Goal: Information Seeking & Learning: Learn about a topic

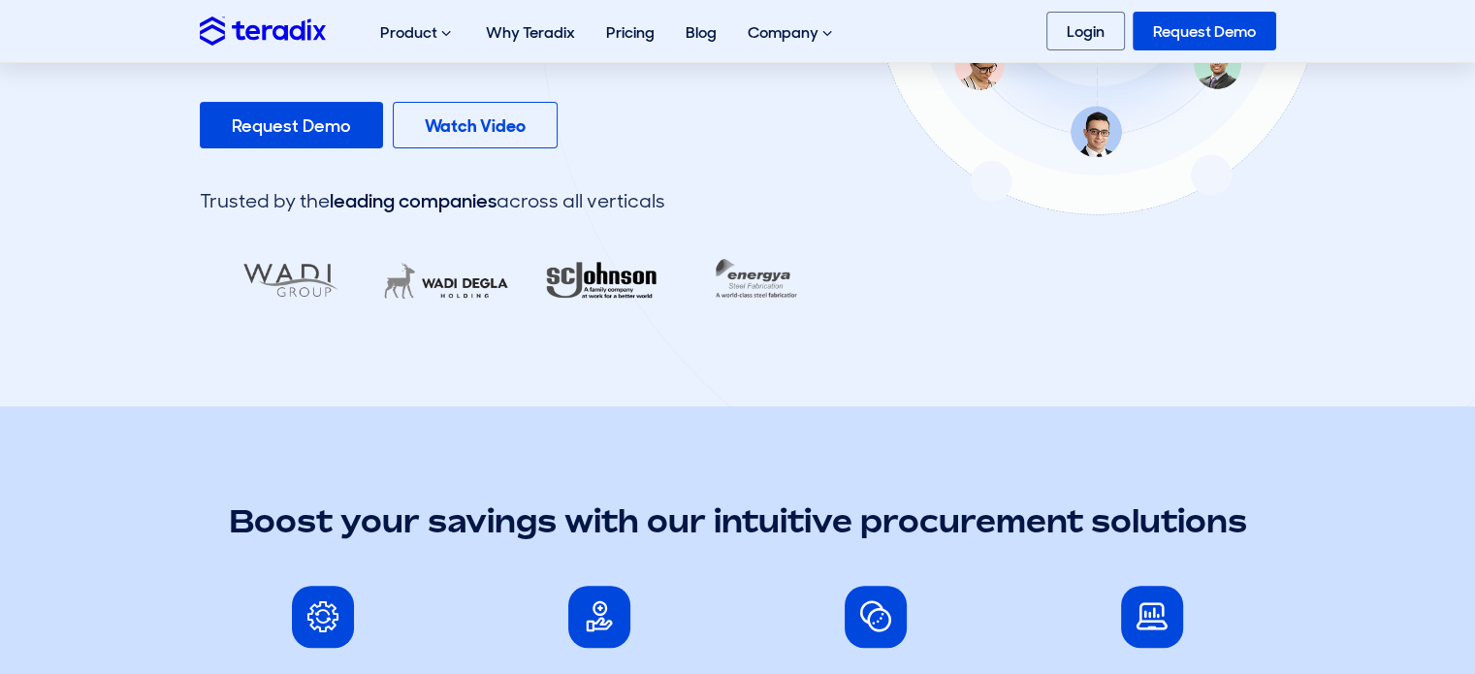
scroll to position [489, 0]
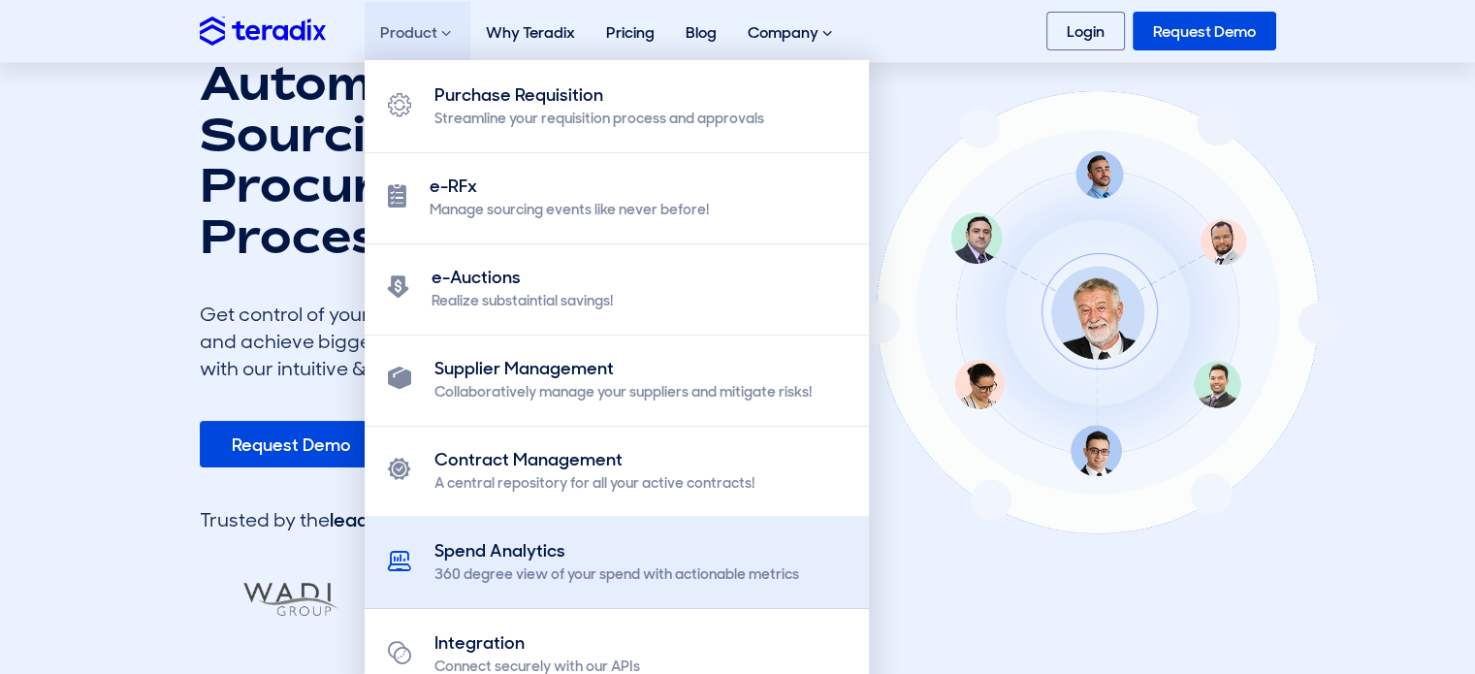
scroll to position [175, 0]
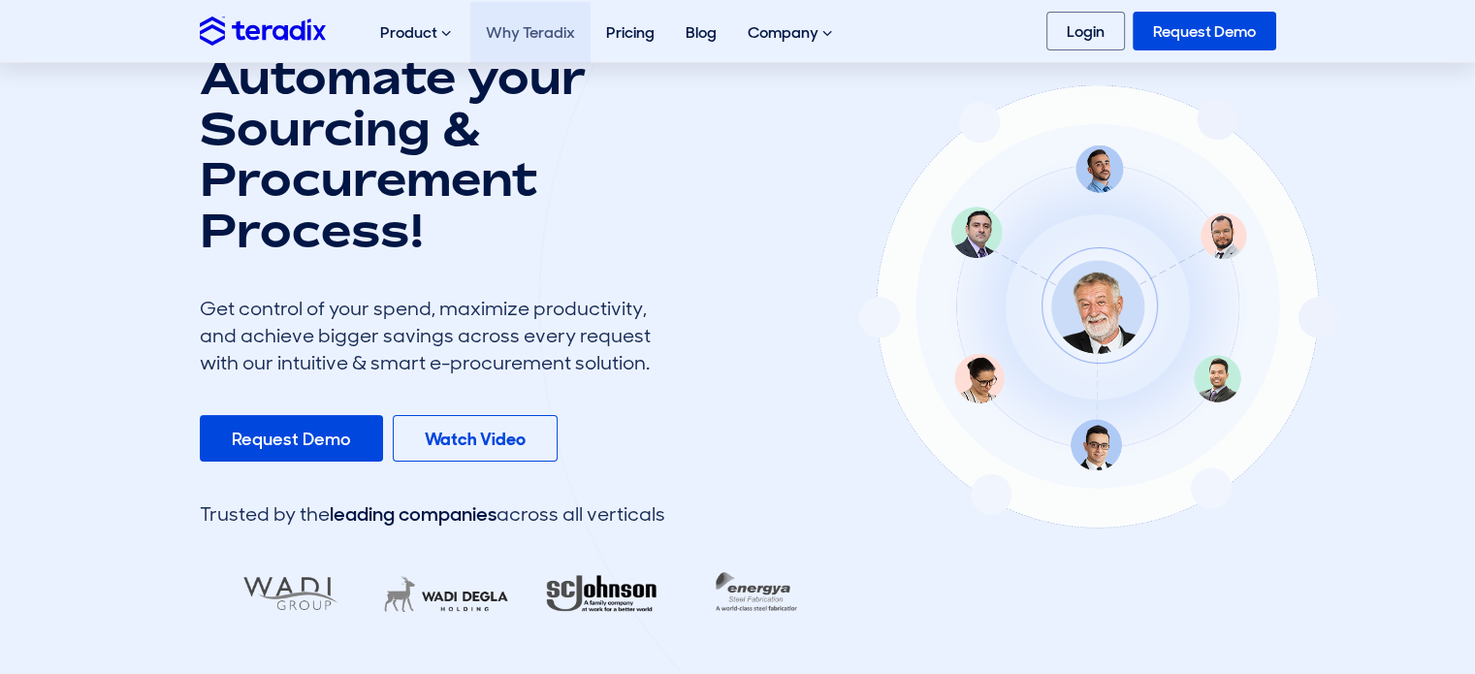
click at [512, 47] on link "Why Teradix" at bounding box center [530, 32] width 120 height 61
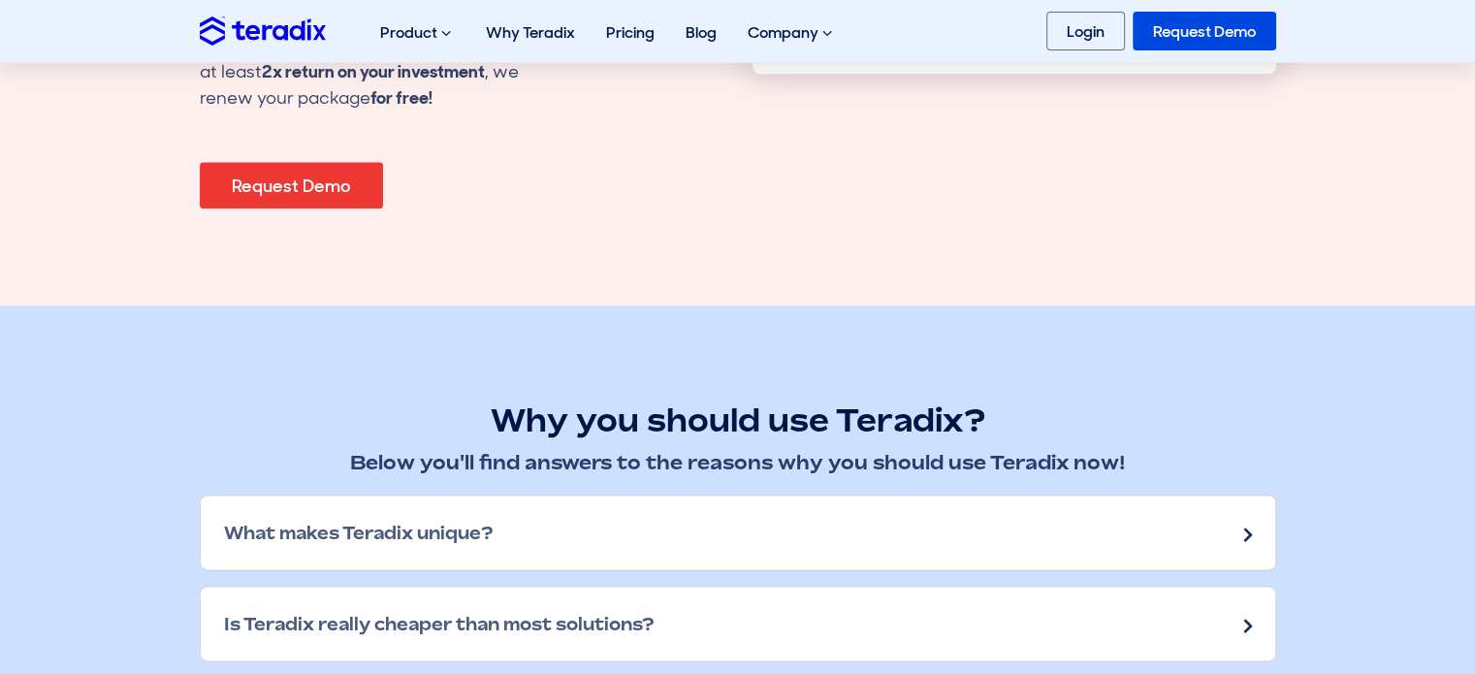
scroll to position [2277, 0]
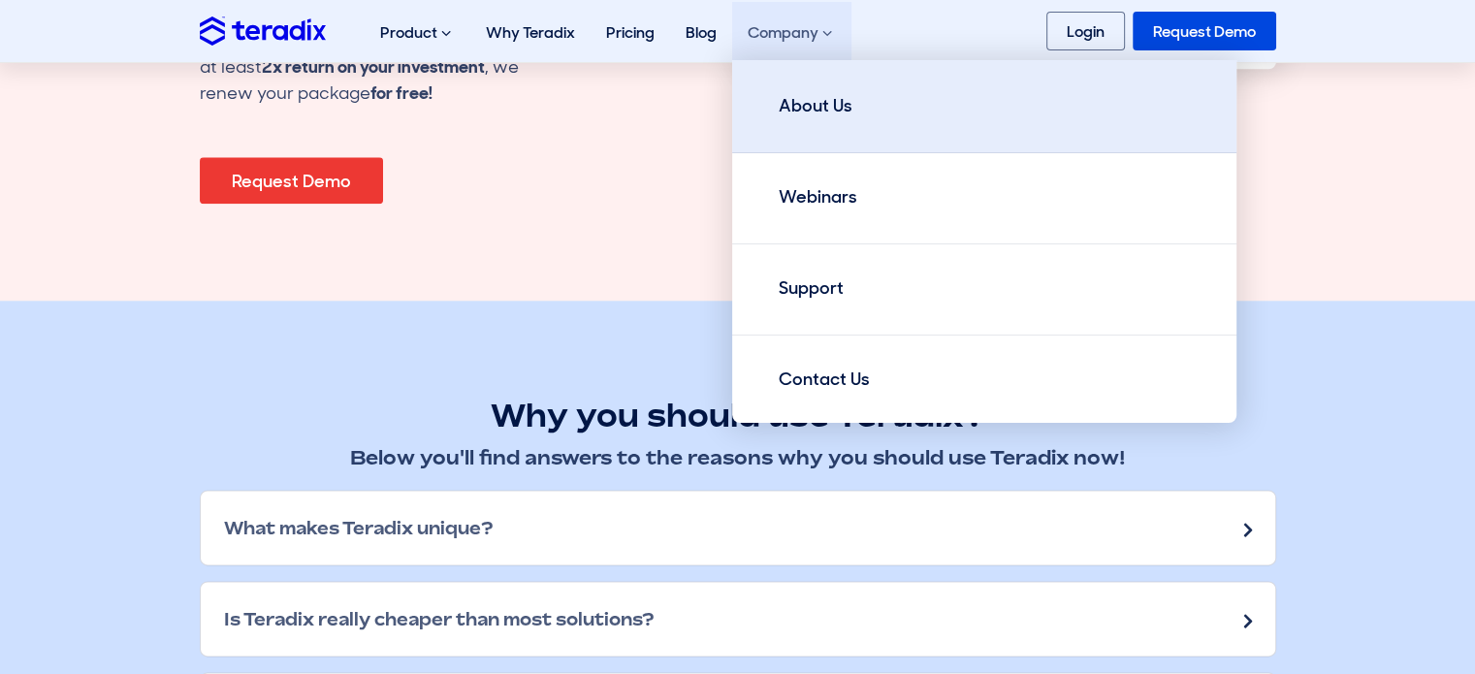
click at [803, 91] on link "About Us" at bounding box center [984, 106] width 504 height 93
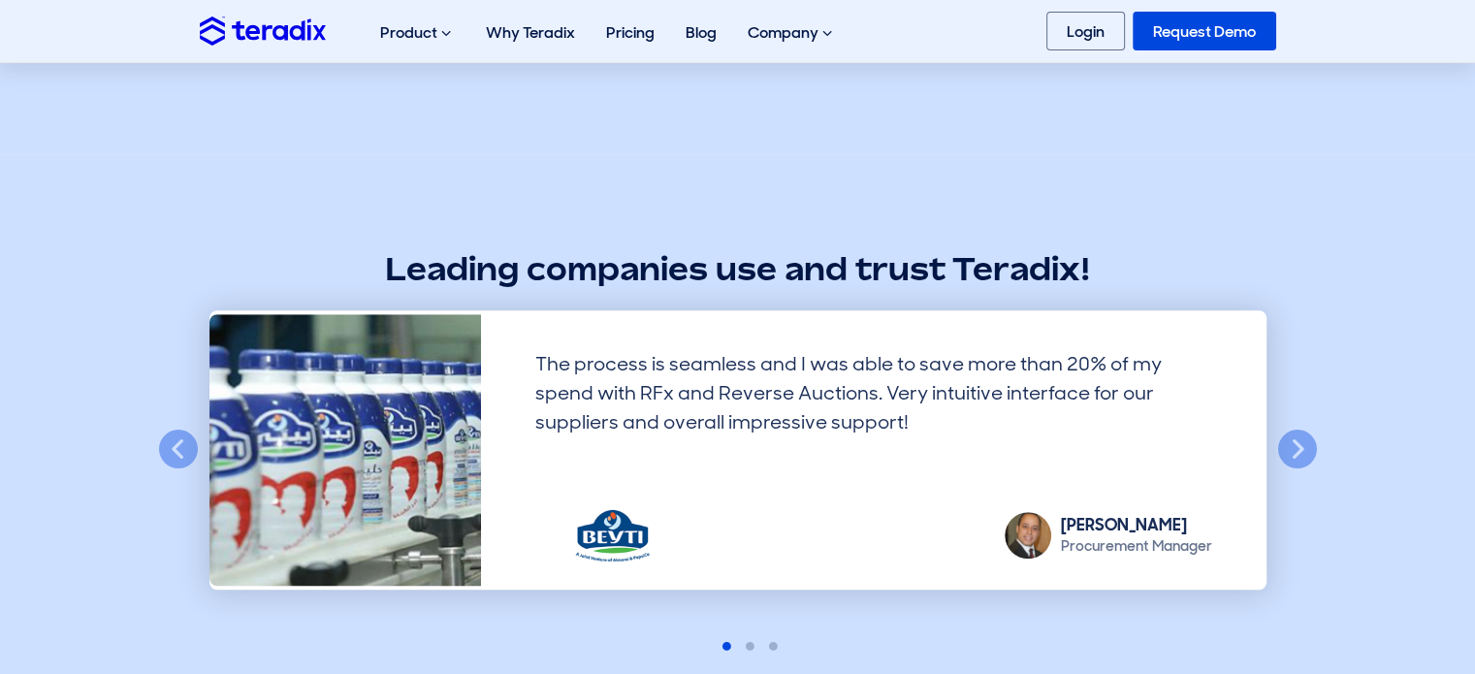
scroll to position [1482, 0]
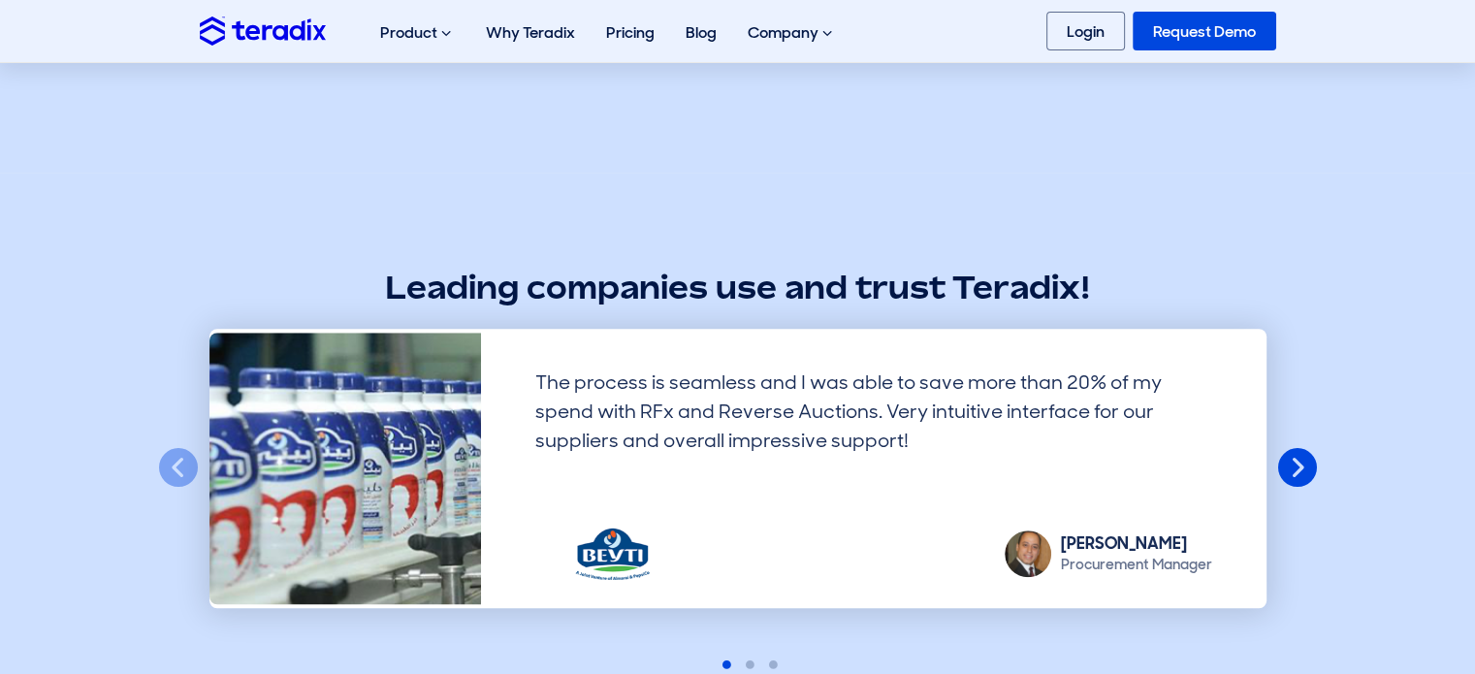
click at [1310, 460] on button "Next" at bounding box center [1297, 468] width 43 height 43
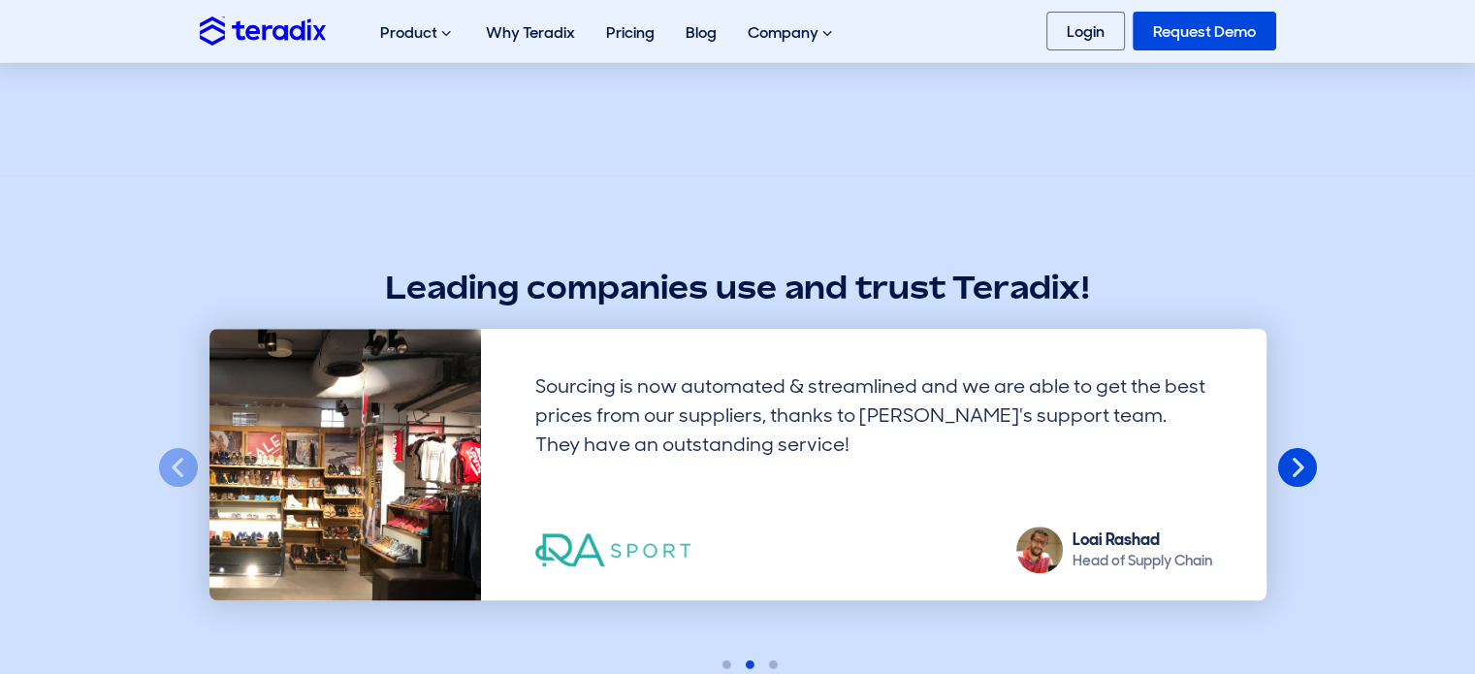
click at [1310, 460] on button "Next" at bounding box center [1297, 468] width 43 height 43
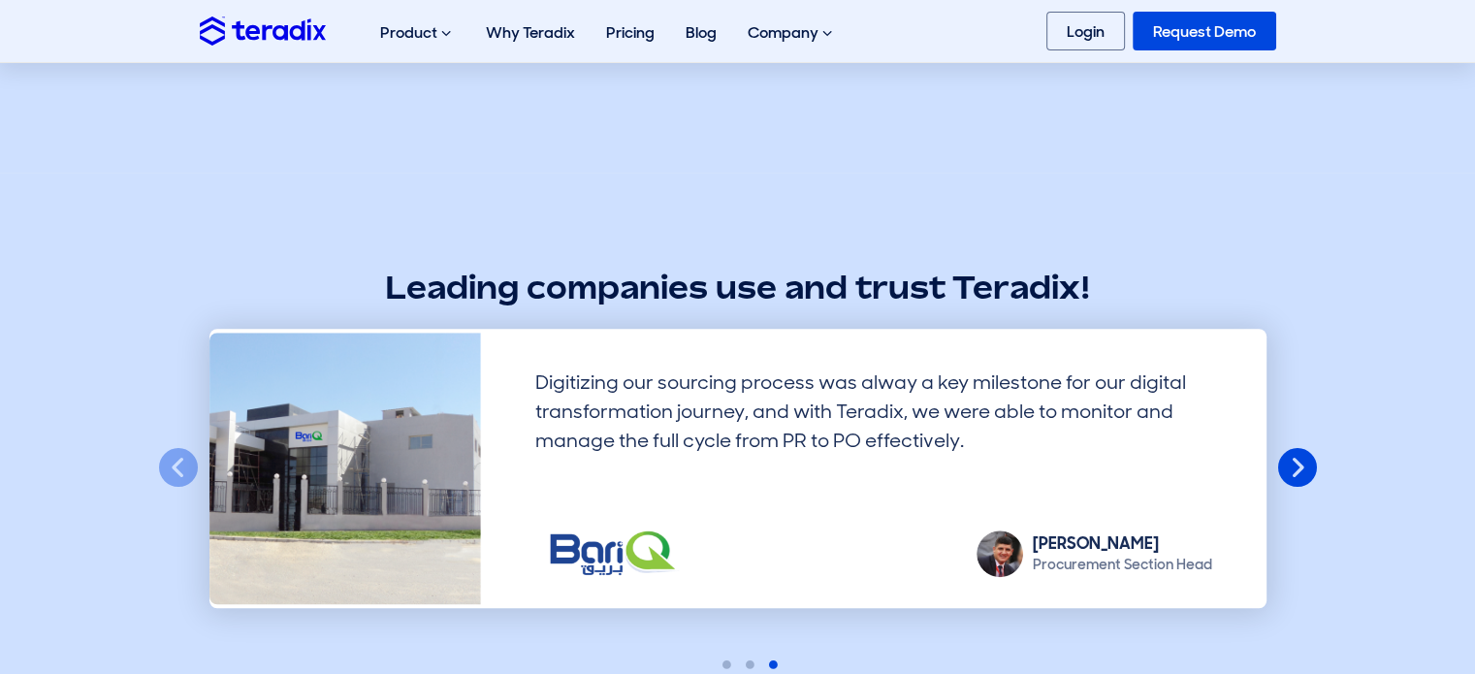
click at [1310, 460] on button "Next" at bounding box center [1297, 468] width 43 height 43
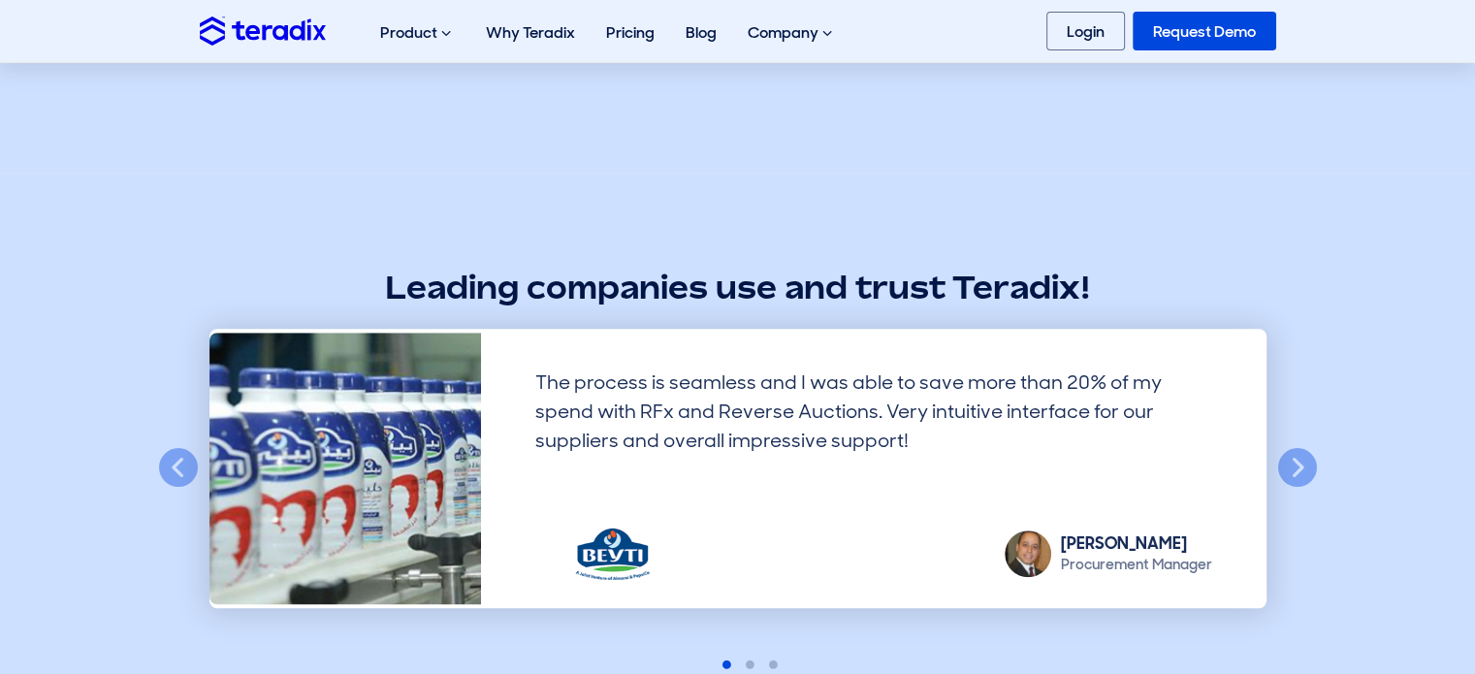
click at [558, 196] on section "Leading companies use and trust Teradix! Previous Digitizing our sourcing proce…" at bounding box center [737, 452] width 1475 height 558
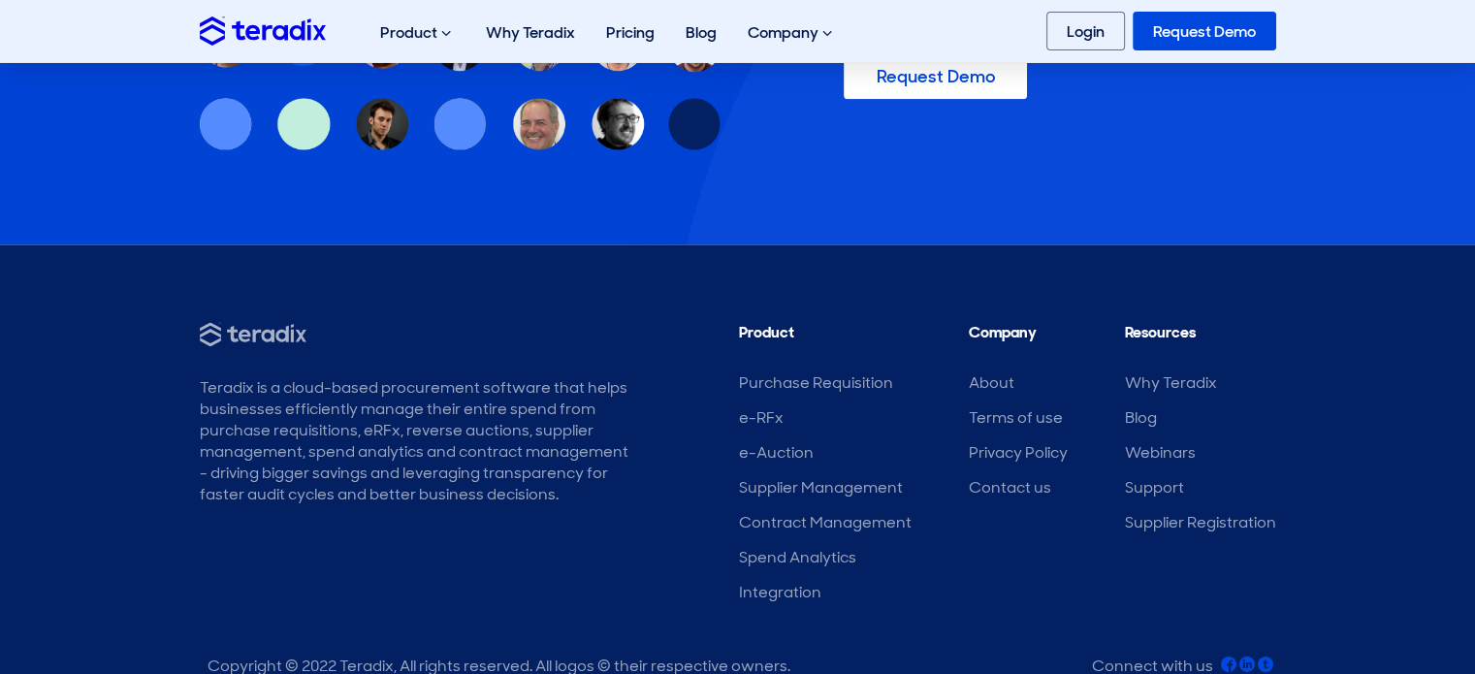
scroll to position [2606, 0]
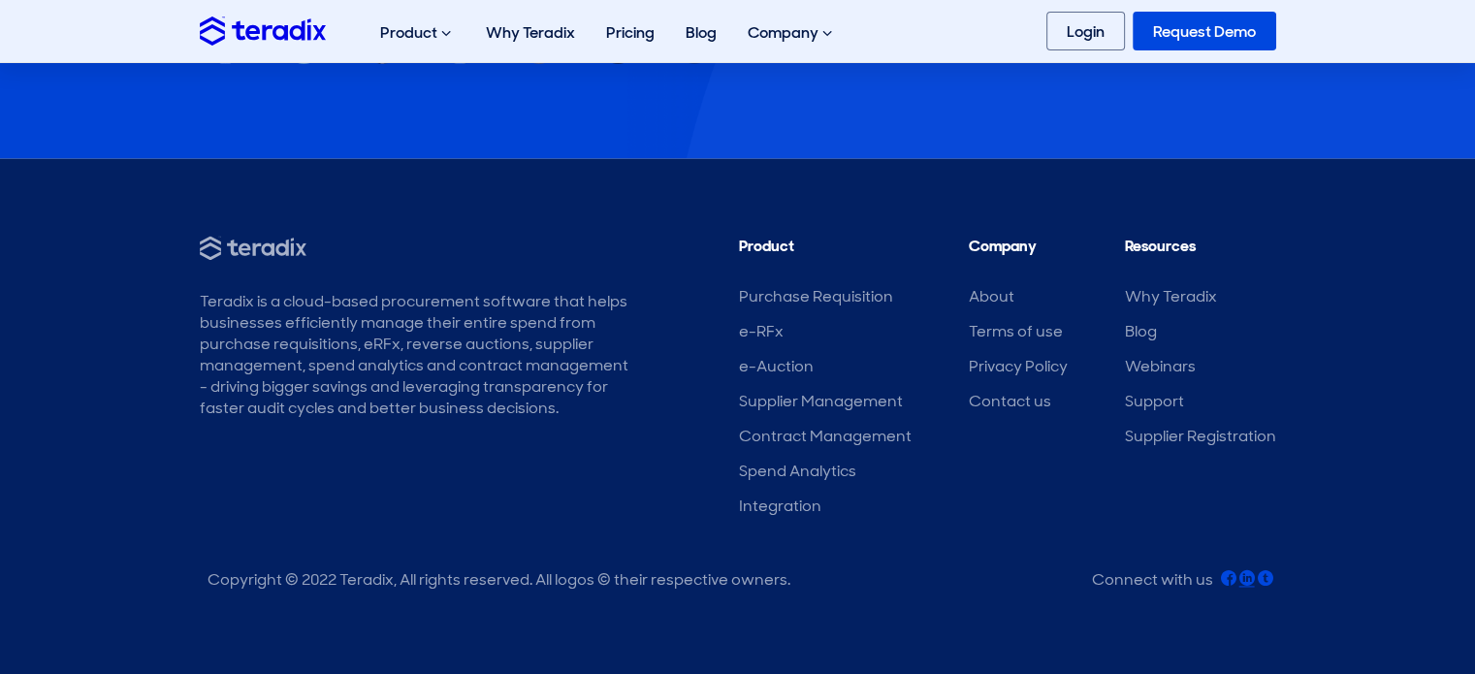
click at [1244, 583] on icon at bounding box center [1247, 578] width 16 height 16
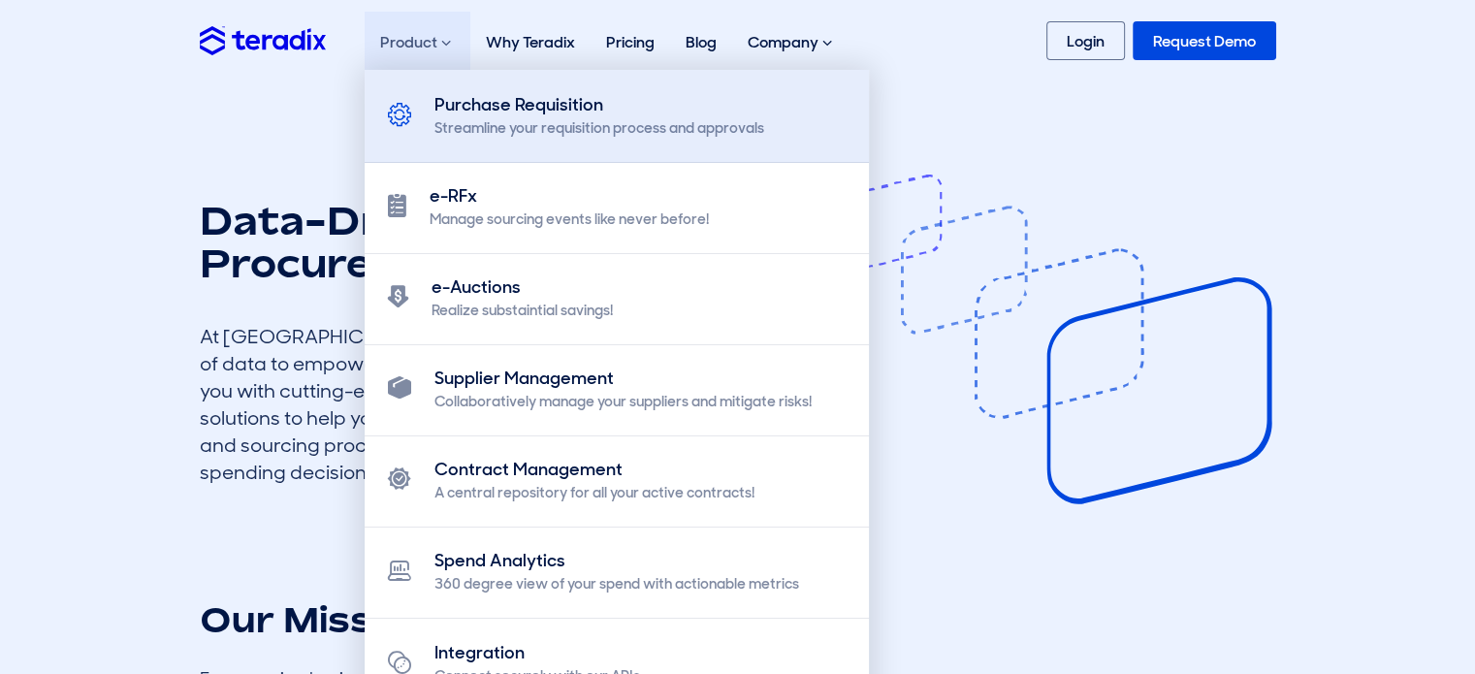
click at [464, 92] on div "Purchase Requisition" at bounding box center [599, 105] width 330 height 26
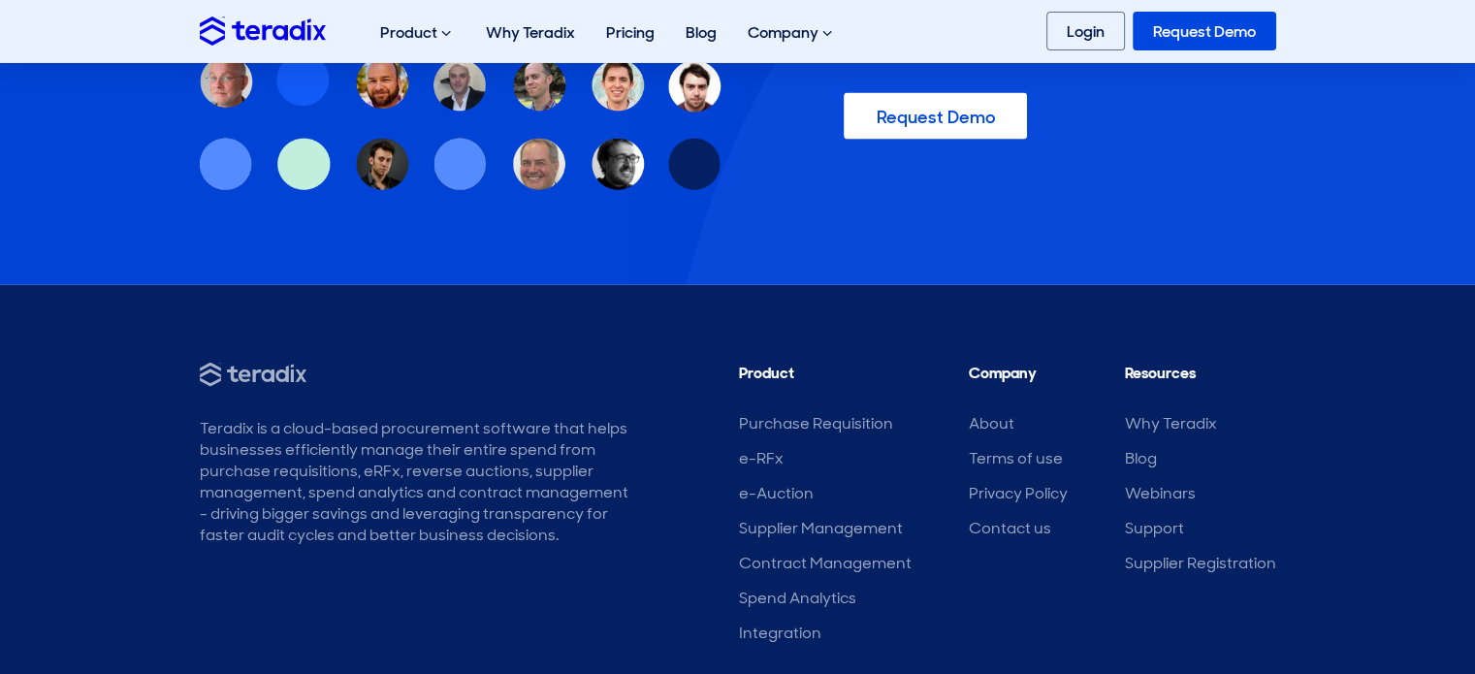
scroll to position [4096, 0]
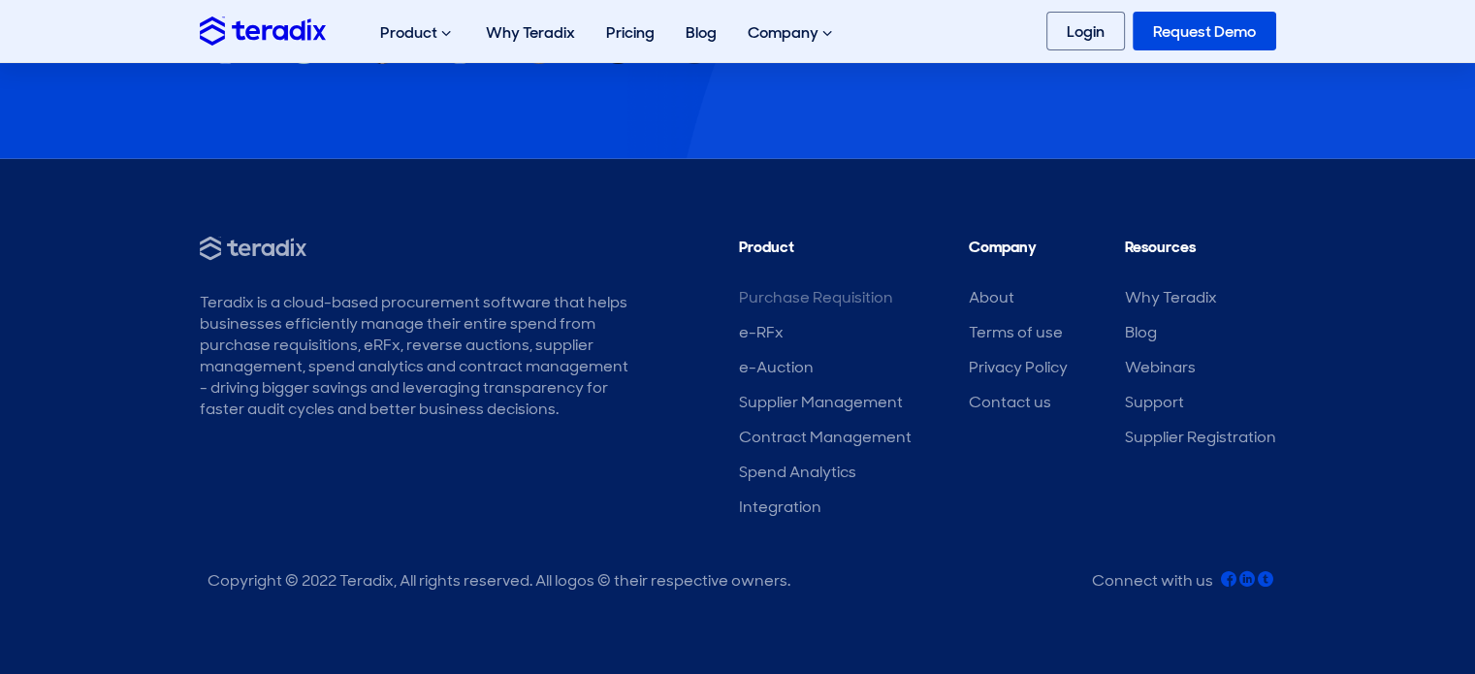
click at [838, 301] on link "Purchase Requisition" at bounding box center [816, 297] width 154 height 20
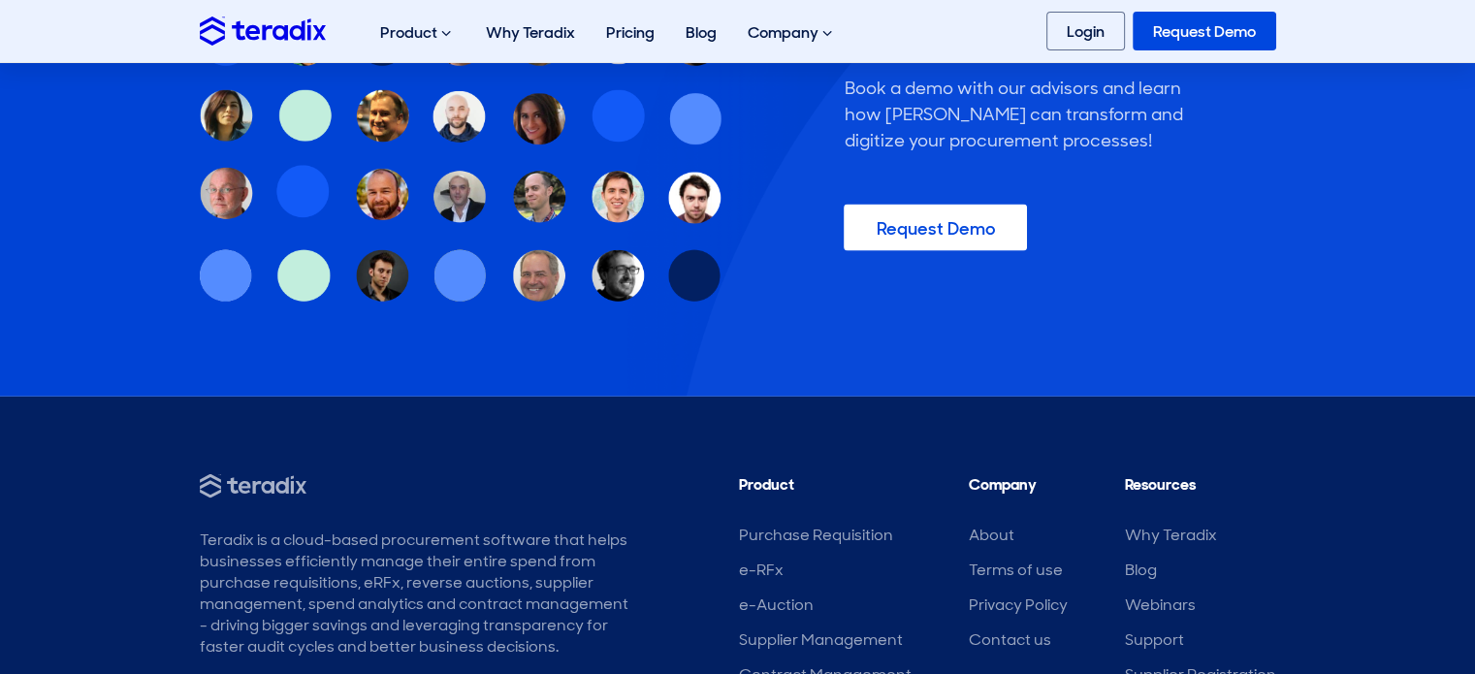
scroll to position [4096, 0]
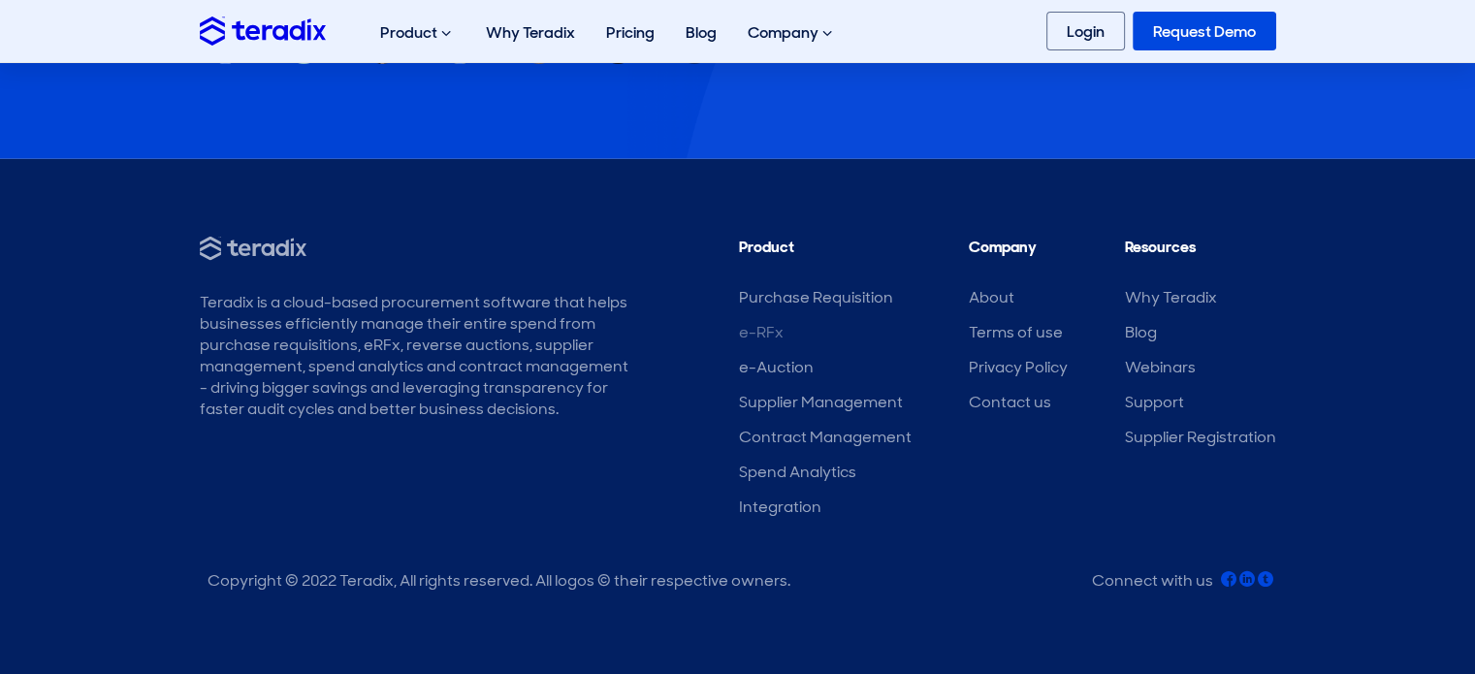
click at [767, 335] on link "e-RFx" at bounding box center [761, 332] width 45 height 20
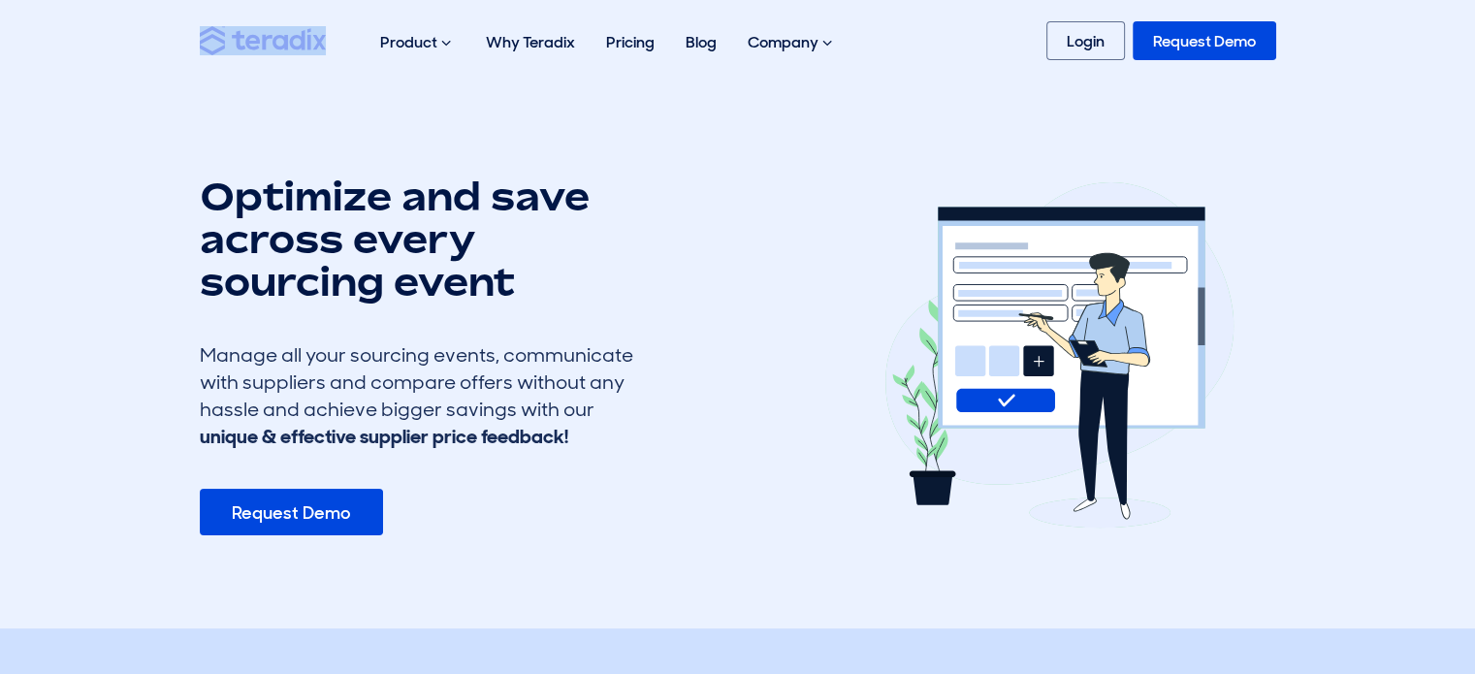
drag, startPoint x: 279, startPoint y: 23, endPoint x: 268, endPoint y: 39, distance: 19.4
click at [268, 39] on div "Product Purchase Requisition Streamline your requisition process and approvals …" at bounding box center [526, 41] width 652 height 62
click at [268, 39] on img at bounding box center [263, 40] width 126 height 28
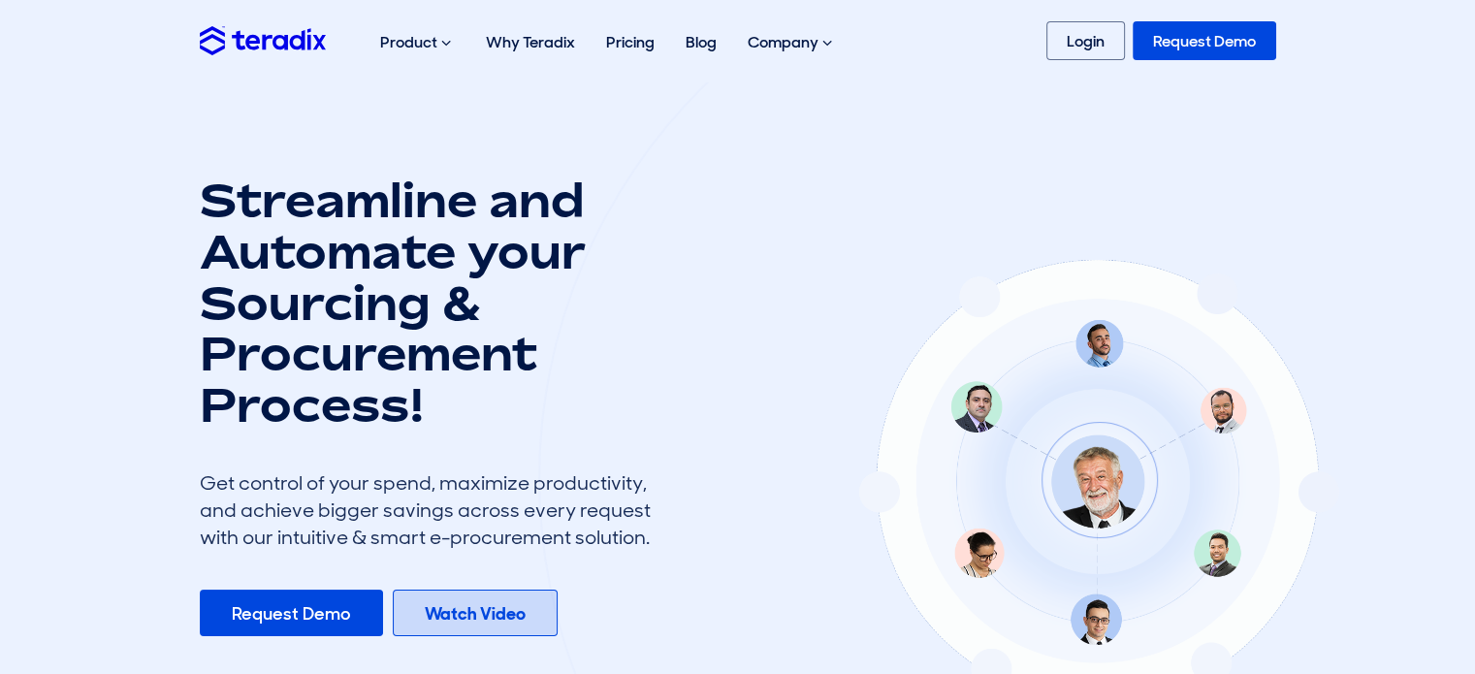
click at [479, 620] on b "Watch Video" at bounding box center [475, 613] width 101 height 23
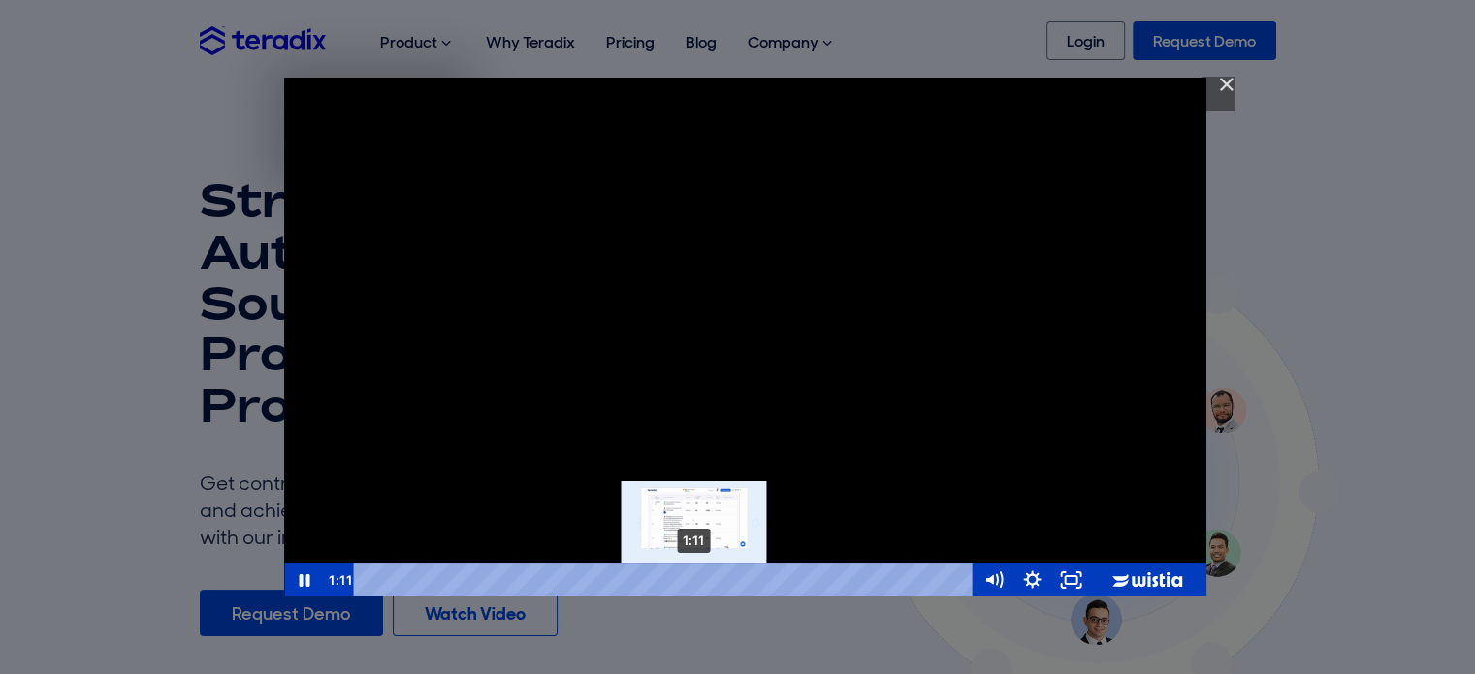
click at [694, 576] on div "1:11" at bounding box center [665, 579] width 595 height 33
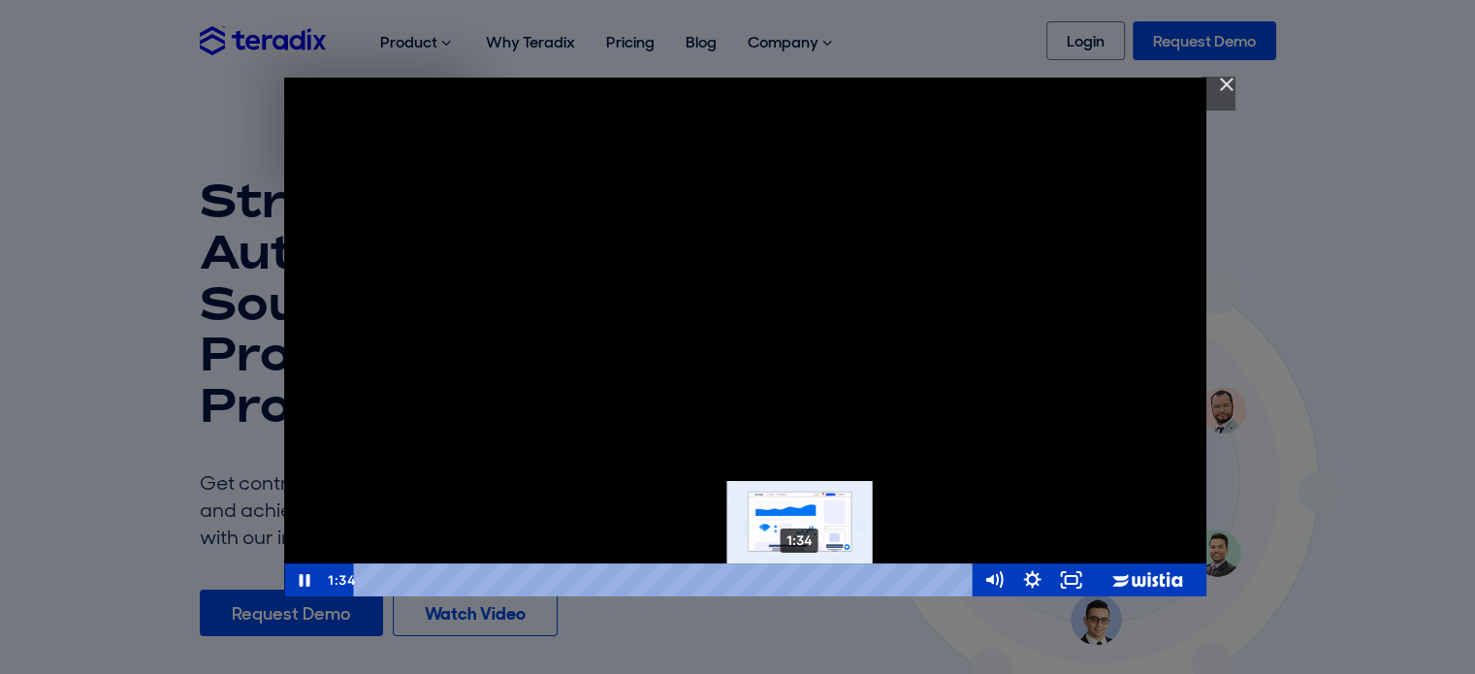
click at [800, 574] on div "1:34" at bounding box center [665, 579] width 595 height 33
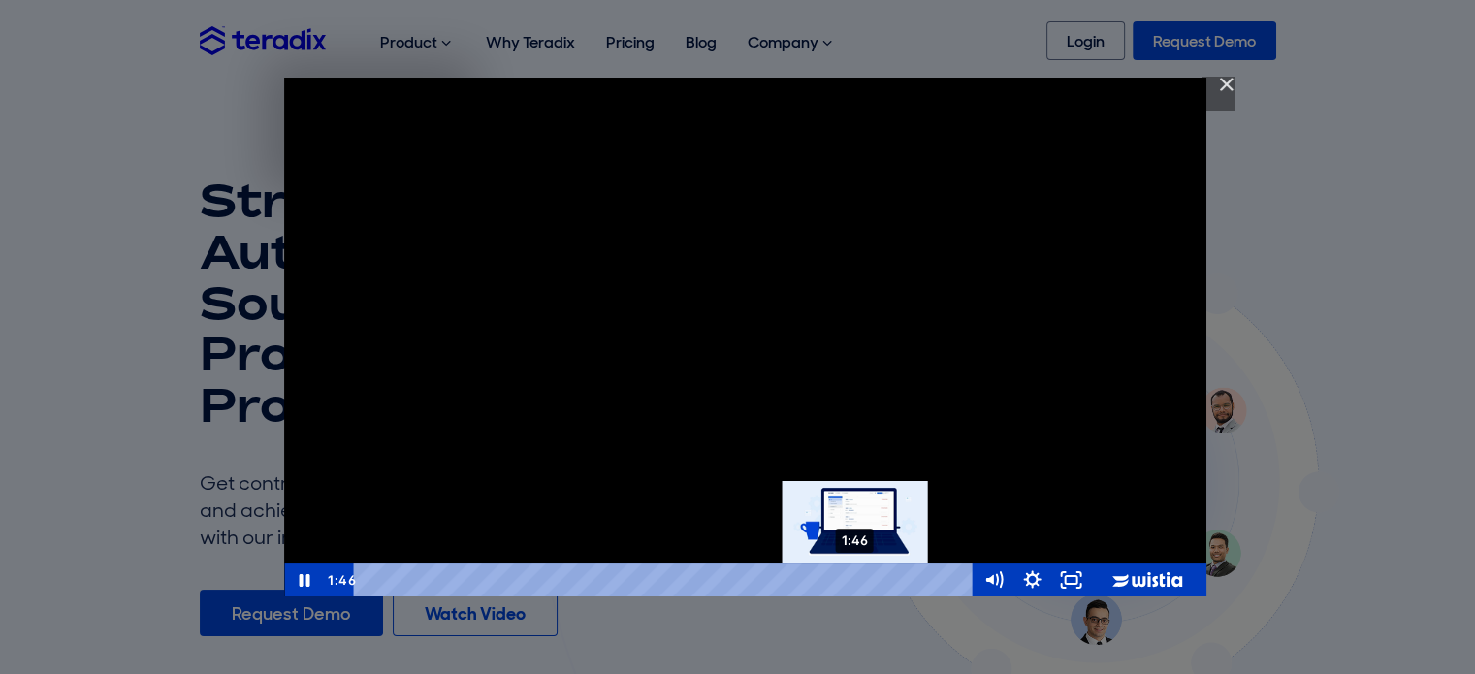
click at [855, 578] on div "1:46" at bounding box center [665, 579] width 595 height 33
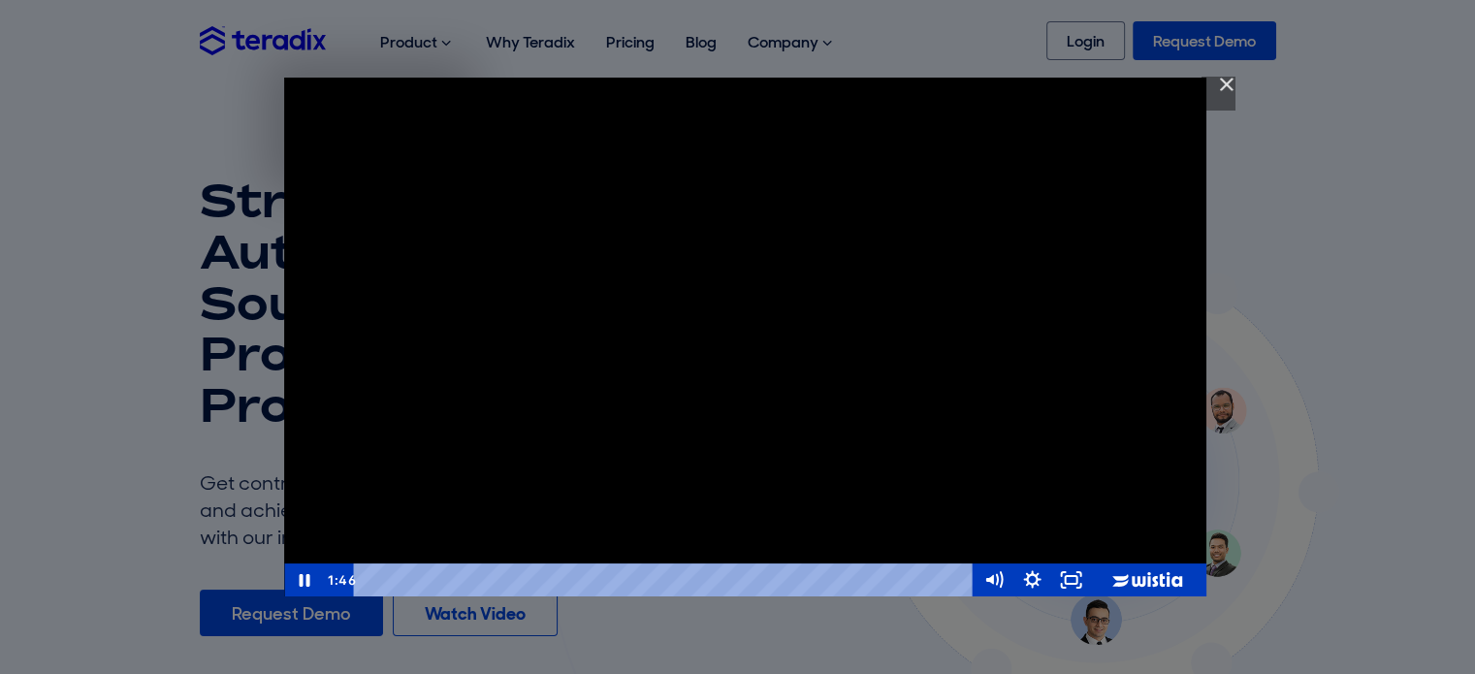
click at [723, 397] on div "Teradix Strategic Sourcing Software" at bounding box center [745, 337] width 922 height 519
